Goal: Task Accomplishment & Management: Manage account settings

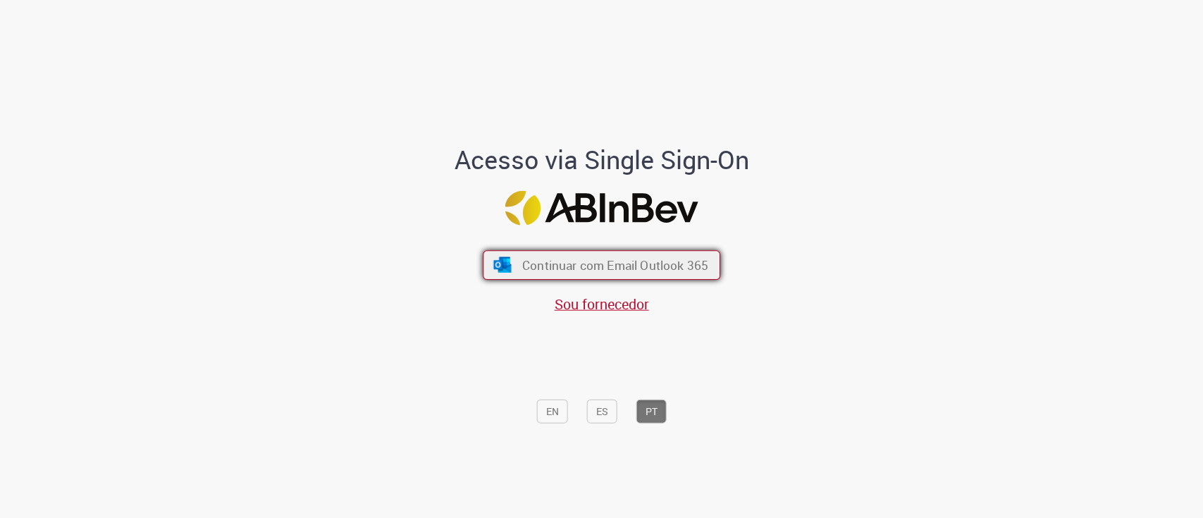
click at [631, 266] on span "Continuar com Email Outlook 365" at bounding box center [615, 265] width 186 height 16
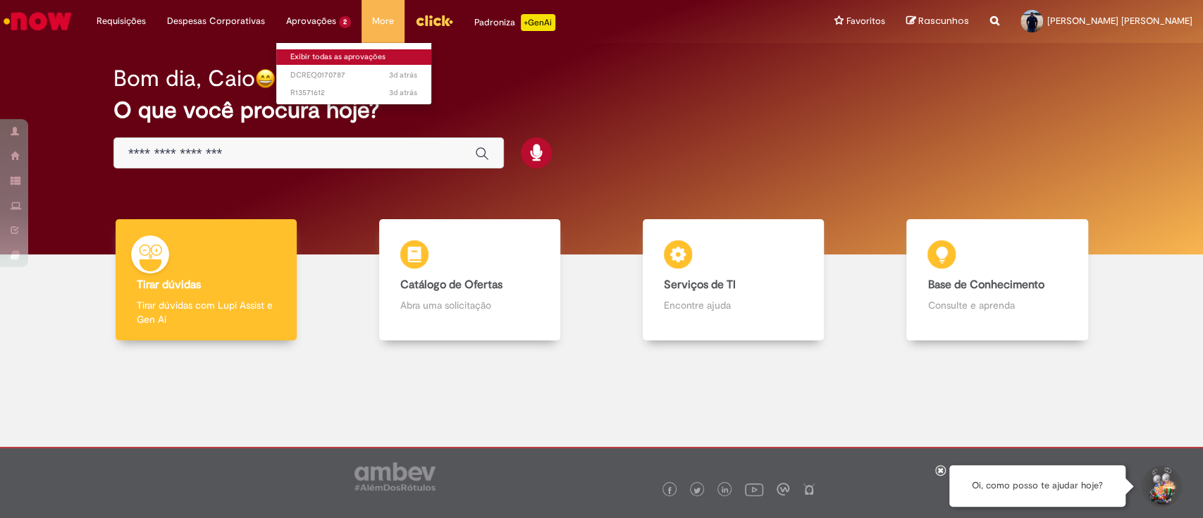
click at [308, 56] on link "Exibir todas as aprovações" at bounding box center [353, 57] width 155 height 16
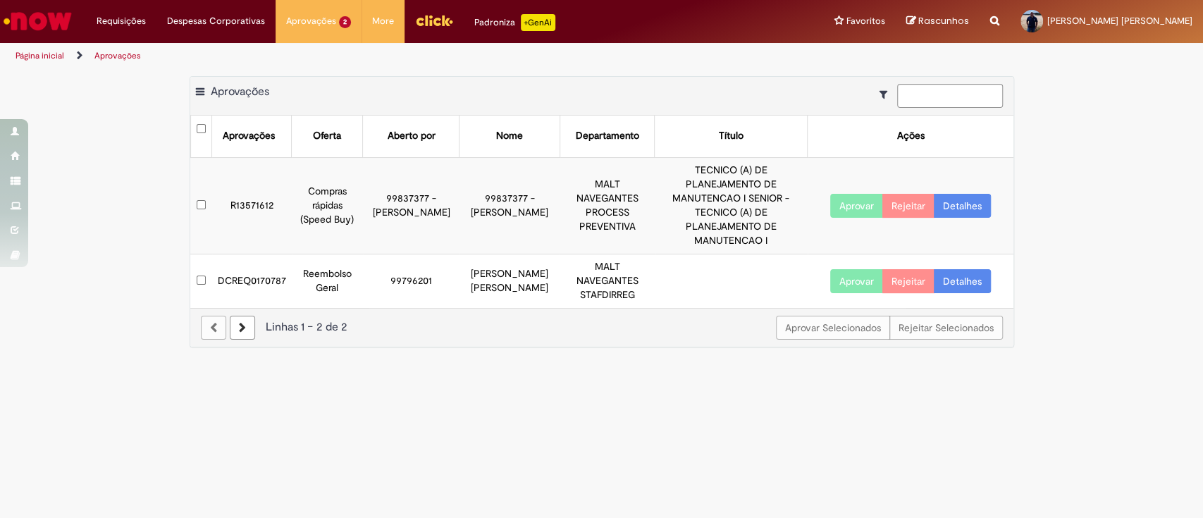
click at [849, 269] on button "Aprovar" at bounding box center [857, 281] width 53 height 24
